Goal: Ask a question

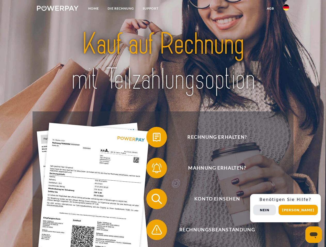
click at [57, 9] on img at bounding box center [57, 8] width 41 height 5
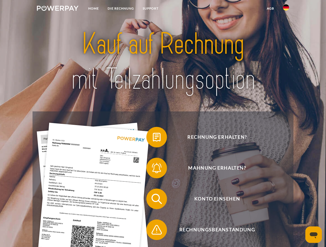
click at [286, 9] on img at bounding box center [285, 7] width 6 height 6
click at [270, 9] on link "agb" at bounding box center [270, 8] width 16 height 9
click at [153, 138] on span at bounding box center [149, 137] width 26 height 26
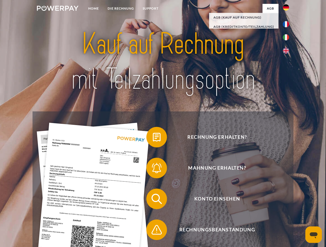
click at [153, 169] on span at bounding box center [149, 168] width 26 height 26
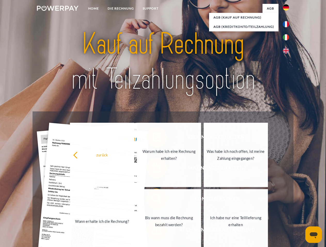
click at [153, 200] on link "Bis wann muss die Rechnung bezahlt werden?" at bounding box center [169, 221] width 64 height 64
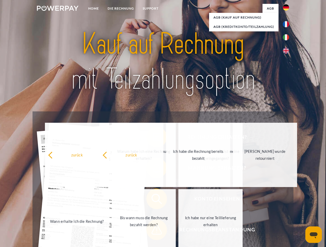
click at [178, 231] on link "Ich habe nur eine Teillieferung erhalten" at bounding box center [210, 221] width 64 height 64
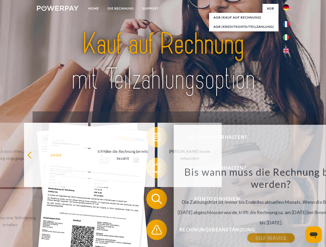
click at [287, 209] on div "Rechnung erhalten? Mahnung erhalten? Konto einsehen" at bounding box center [162, 215] width 260 height 206
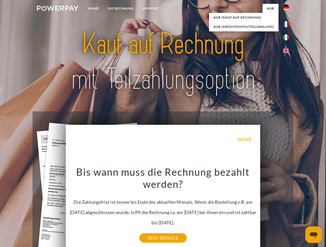
click at [274, 210] on span "Konto einsehen" at bounding box center [217, 199] width 126 height 21
click at [299, 210] on header "Home DIE RECHNUNG SUPPORT" at bounding box center [163, 178] width 326 height 356
